Goal: Task Accomplishment & Management: Use online tool/utility

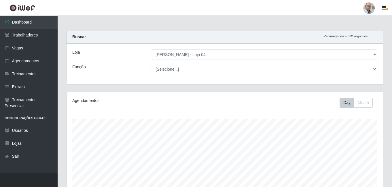
select select "251"
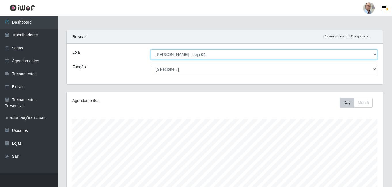
scroll to position [120, 316]
click at [316, 58] on select "[Selecione...] Mar Vermelho - Loja 04" at bounding box center [264, 55] width 227 height 10
click at [151, 50] on select "[Selecione...] Mar Vermelho - Loja 04" at bounding box center [264, 55] width 227 height 10
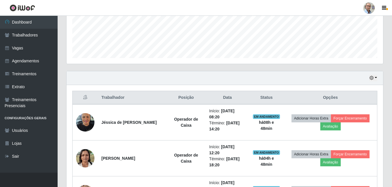
scroll to position [202, 0]
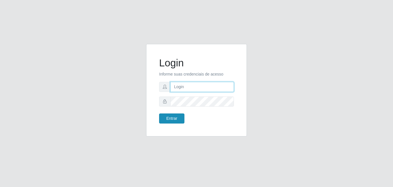
type input "[EMAIL_ADDRESS][DOMAIN_NAME]"
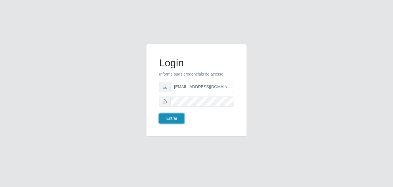
click at [171, 121] on button "Entrar" at bounding box center [171, 119] width 25 height 10
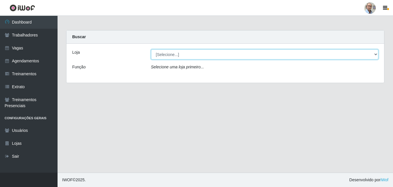
click at [168, 54] on select "[Selecione...] Mar Vermelho - Loja 04" at bounding box center [265, 55] width 228 height 10
select select "251"
click at [151, 50] on select "[Selecione...] Mar Vermelho - Loja 04" at bounding box center [265, 55] width 228 height 10
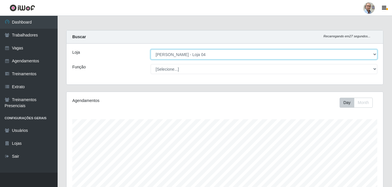
scroll to position [120, 316]
click at [199, 55] on select "[Selecione...] Mar Vermelho - Loja 04" at bounding box center [264, 55] width 227 height 10
click at [151, 50] on select "[Selecione...] Mar Vermelho - Loja 04" at bounding box center [264, 55] width 227 height 10
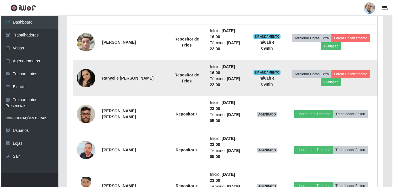
scroll to position [518, 0]
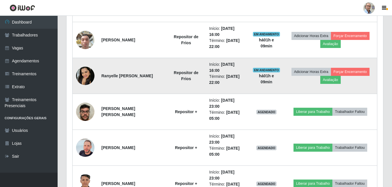
click at [86, 77] on img at bounding box center [85, 76] width 18 height 18
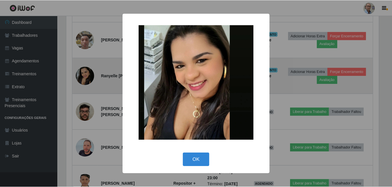
scroll to position [120, 314]
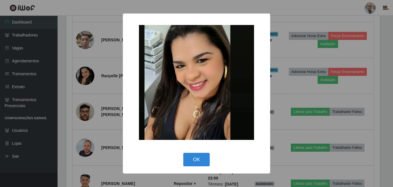
click at [105, 94] on div "× OK Cancel" at bounding box center [196, 93] width 393 height 187
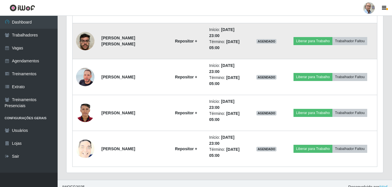
scroll to position [596, 0]
